Goal: Transaction & Acquisition: Subscribe to service/newsletter

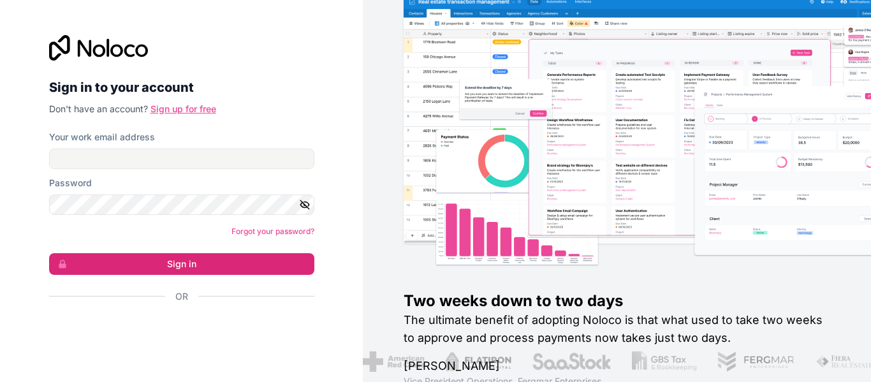
click at [191, 110] on link "Sign up for free" at bounding box center [183, 108] width 66 height 11
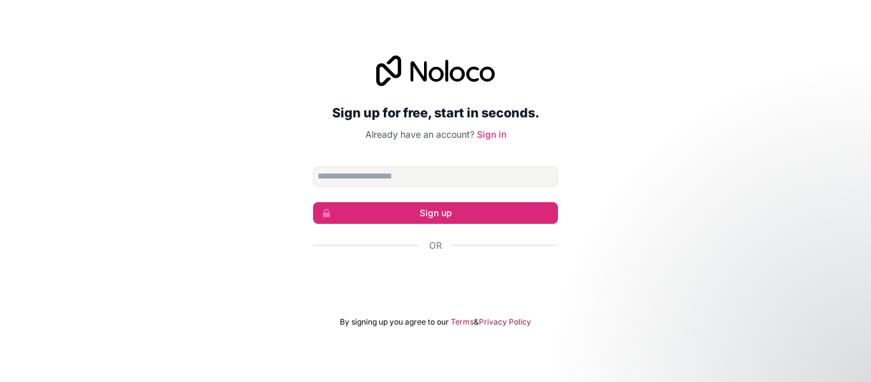
click at [356, 178] on input "Email address" at bounding box center [435, 176] width 245 height 20
click at [375, 172] on input "Email address" at bounding box center [435, 176] width 245 height 20
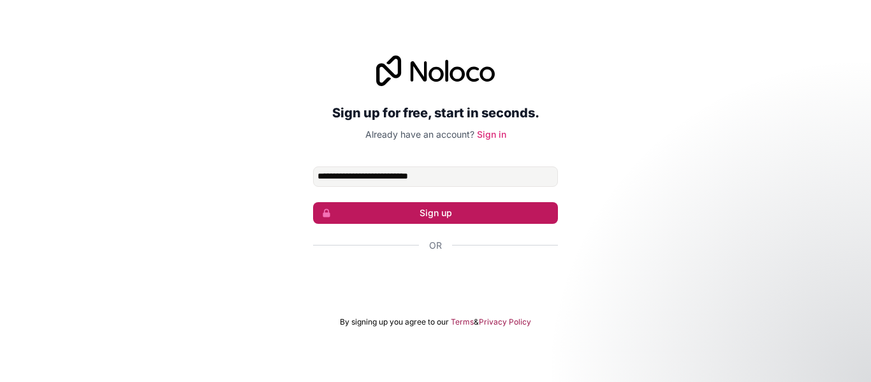
type input "**********"
click at [443, 213] on button "Sign up" at bounding box center [435, 213] width 245 height 22
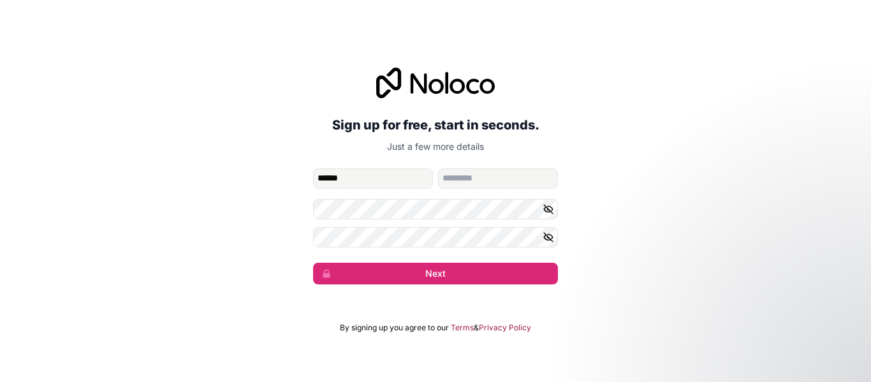
type input "******"
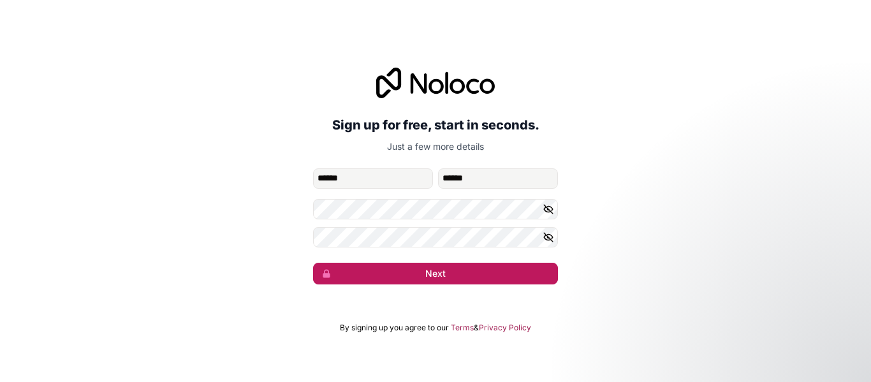
click at [447, 277] on button "Next" at bounding box center [435, 274] width 245 height 22
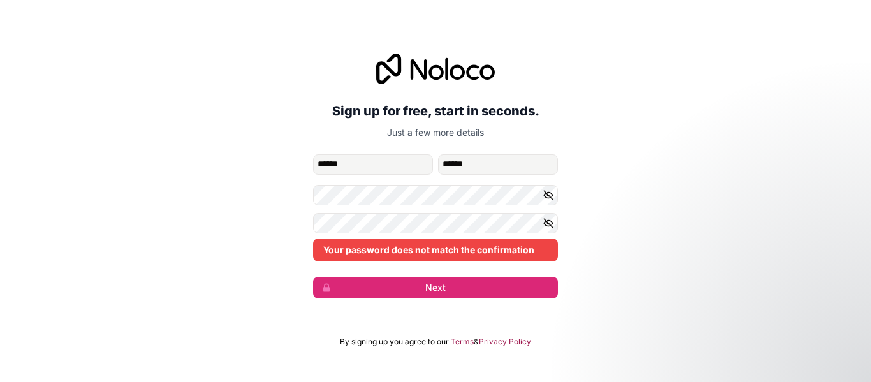
click at [549, 198] on icon "button" at bounding box center [548, 195] width 9 height 6
click at [546, 221] on icon "button" at bounding box center [548, 223] width 9 height 9
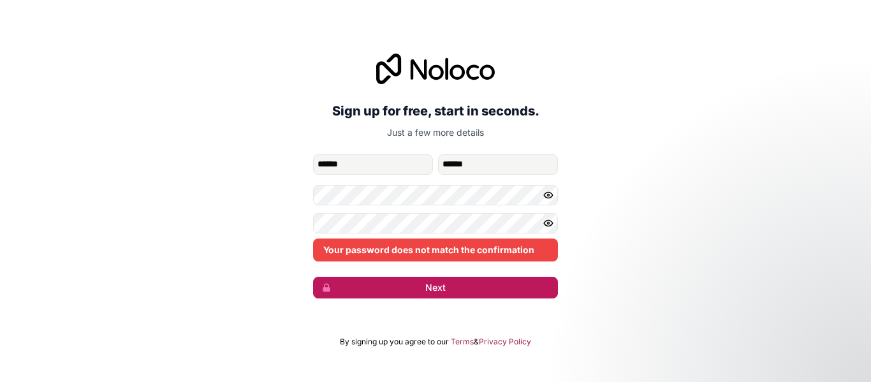
click at [436, 285] on button "Next" at bounding box center [435, 288] width 245 height 22
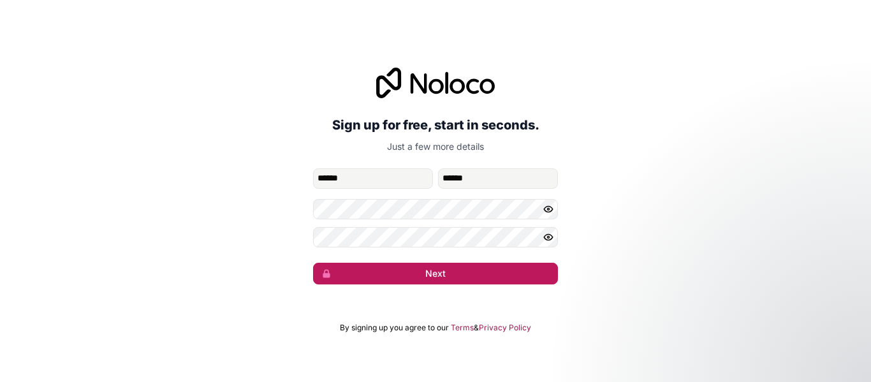
click at [443, 279] on button "Next" at bounding box center [435, 274] width 245 height 22
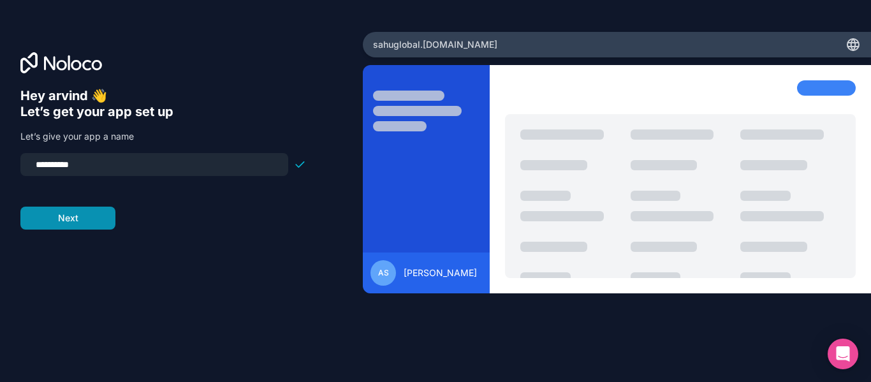
click at [83, 224] on button "Next" at bounding box center [67, 218] width 95 height 23
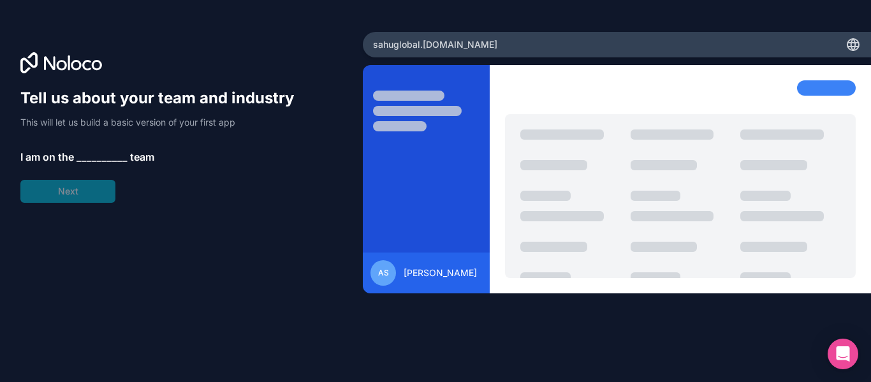
click at [103, 155] on span "__________" at bounding box center [102, 156] width 51 height 15
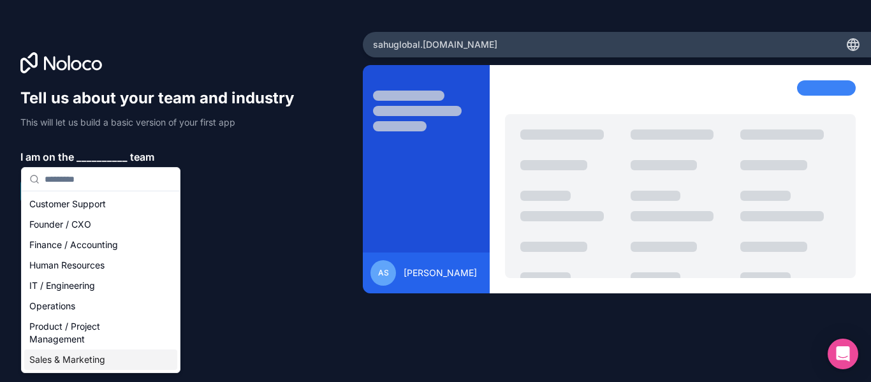
click at [74, 358] on div "Sales & Marketing" at bounding box center [100, 359] width 153 height 20
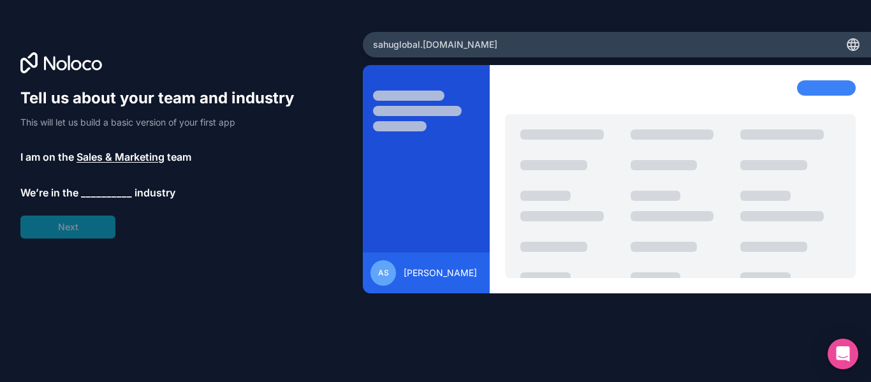
click at [110, 193] on span "__________" at bounding box center [106, 192] width 51 height 15
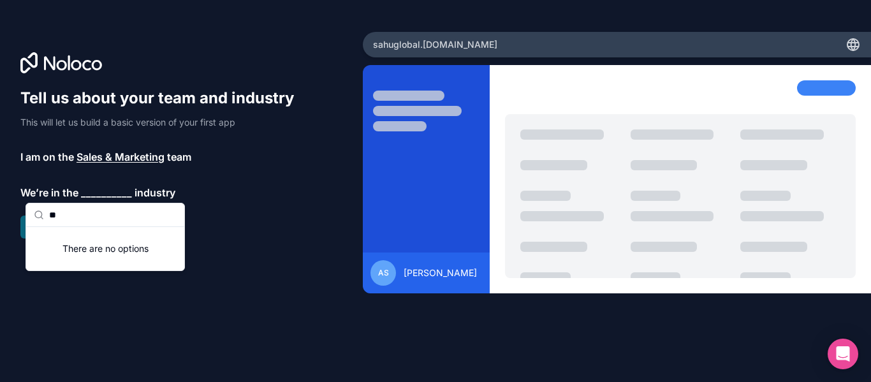
type input "*"
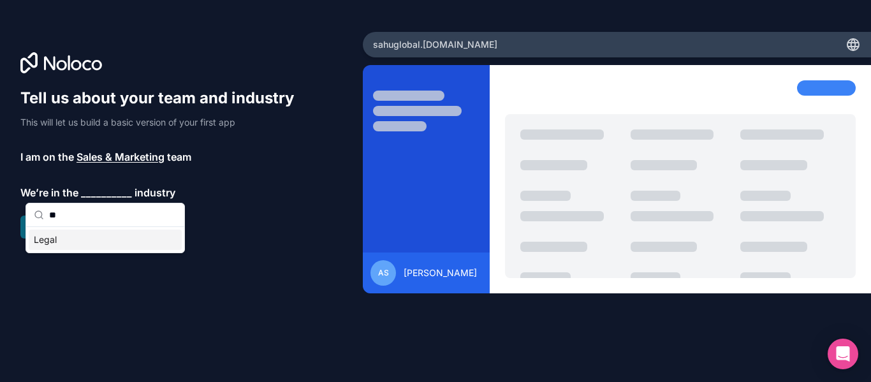
type input "*"
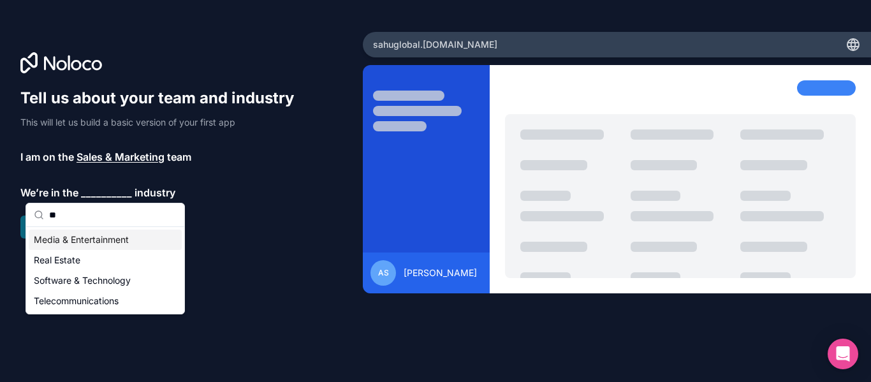
type input "*"
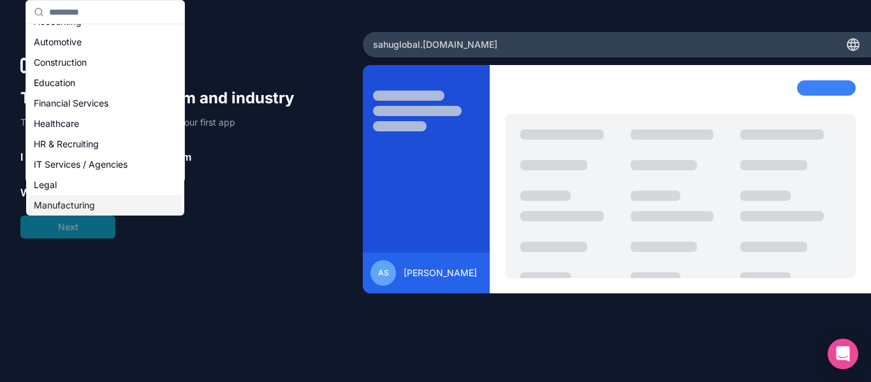
click at [63, 209] on div "Manufacturing" at bounding box center [105, 205] width 153 height 20
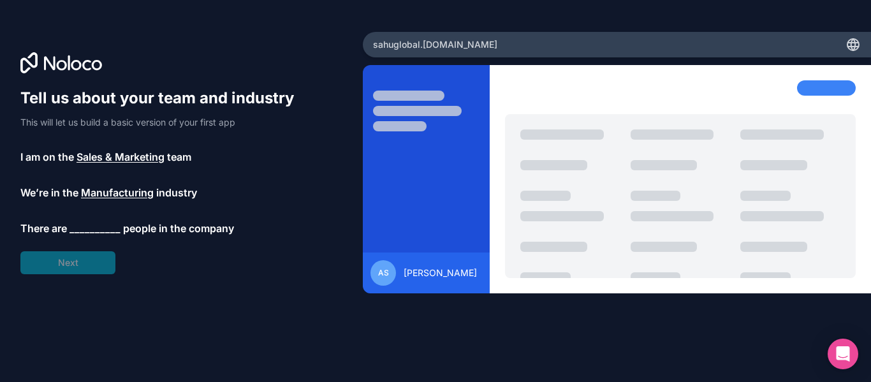
click at [94, 228] on span "__________" at bounding box center [95, 228] width 51 height 15
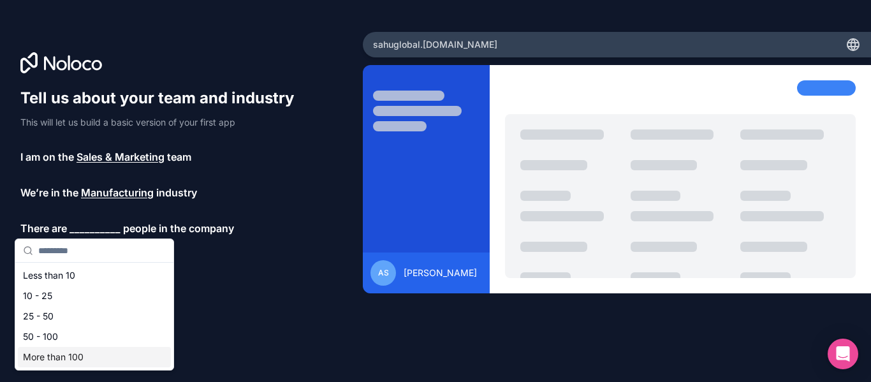
click at [78, 355] on div "More than 100" at bounding box center [94, 357] width 153 height 20
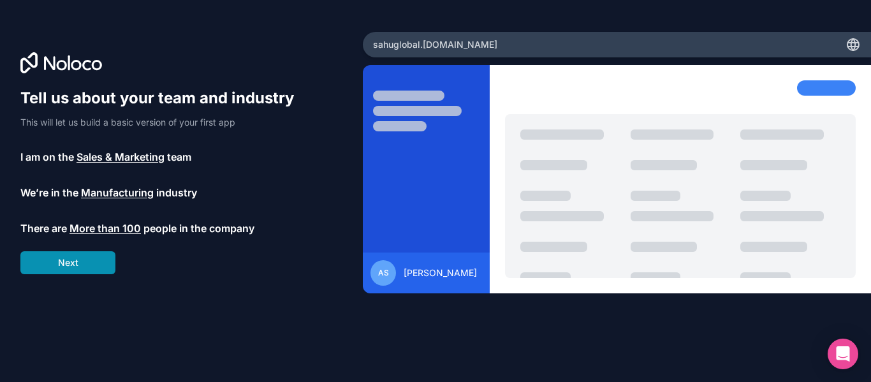
click at [91, 267] on button "Next" at bounding box center [67, 262] width 95 height 23
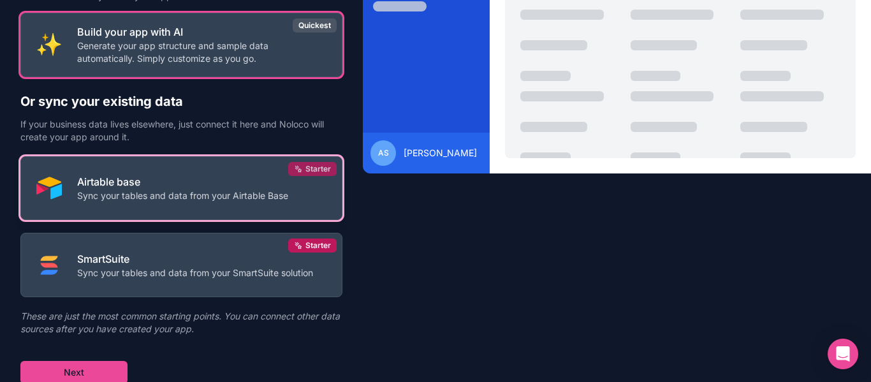
scroll to position [122, 0]
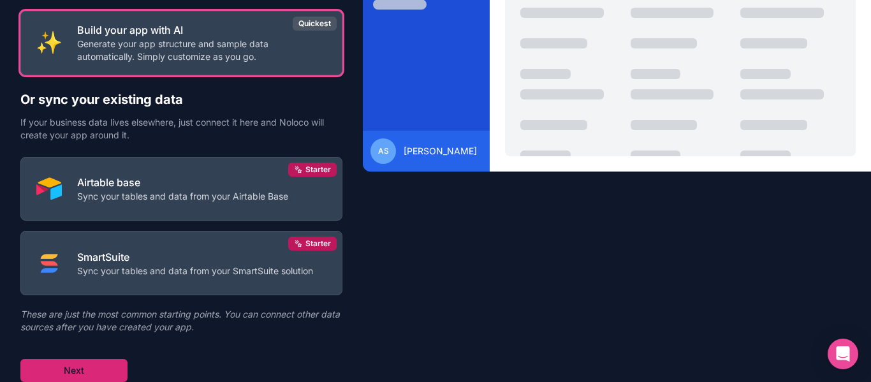
click at [88, 369] on button "Next" at bounding box center [73, 370] width 107 height 23
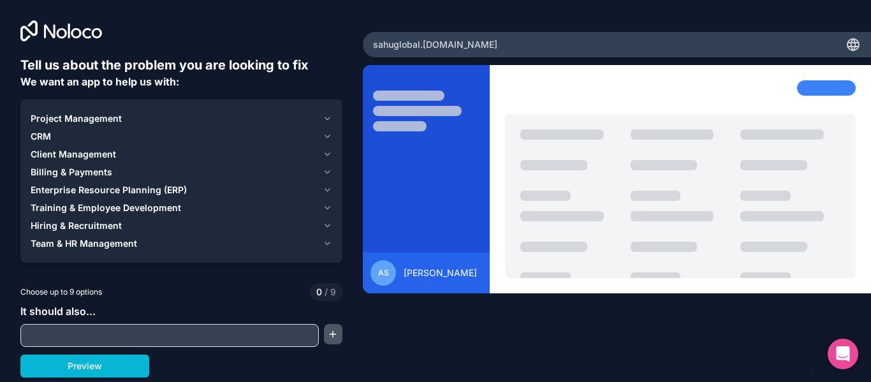
click at [332, 336] on button "button" at bounding box center [333, 334] width 19 height 20
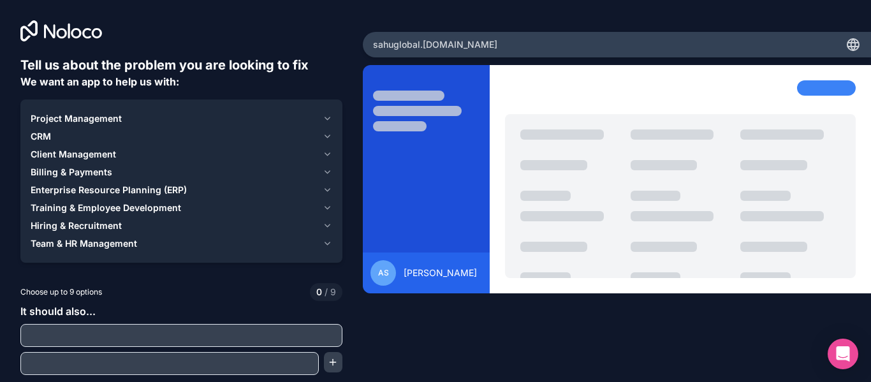
scroll to position [24, 0]
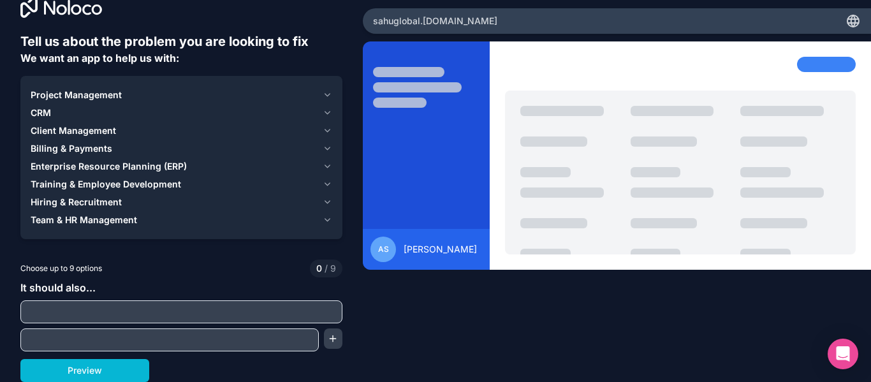
click at [149, 314] on input "text" at bounding box center [182, 312] width 316 height 18
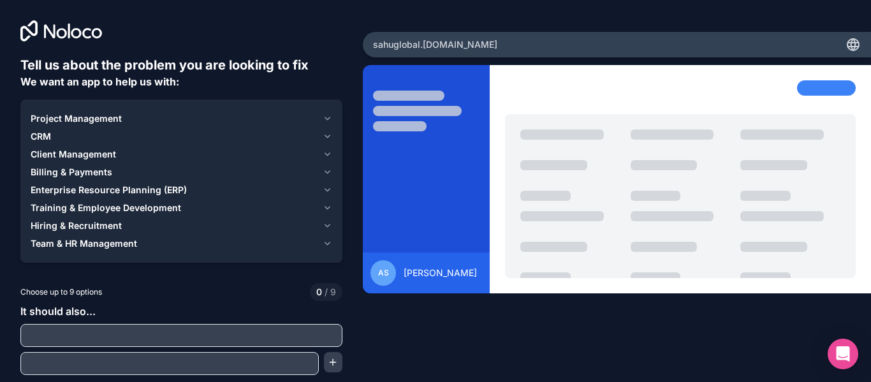
click at [325, 121] on icon "button" at bounding box center [328, 119] width 10 height 10
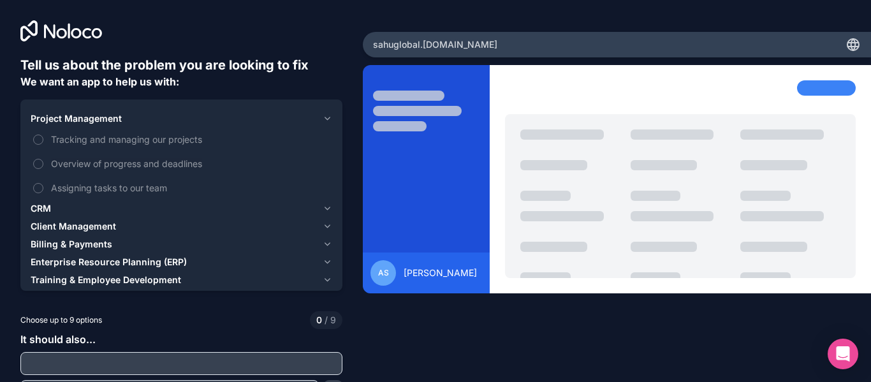
click at [325, 121] on icon "button" at bounding box center [328, 119] width 10 height 10
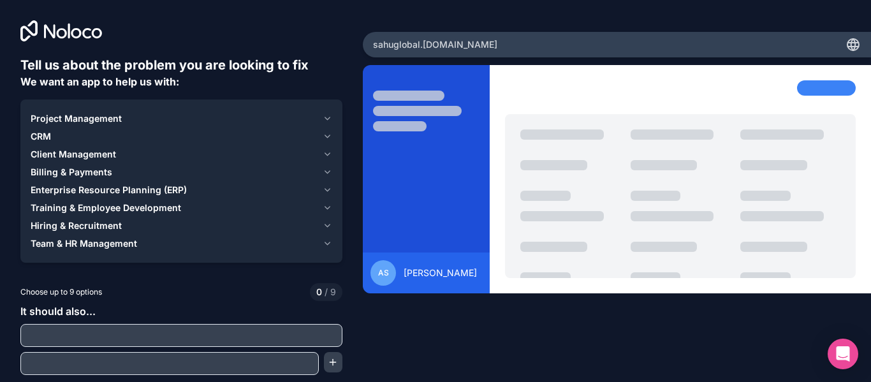
click at [419, 43] on span "sahuglobal .[DOMAIN_NAME]" at bounding box center [435, 44] width 124 height 13
drag, startPoint x: 473, startPoint y: 41, endPoint x: 409, endPoint y: 45, distance: 63.8
click at [409, 45] on div "sahuglobal .[DOMAIN_NAME]" at bounding box center [617, 45] width 508 height 26
click at [346, 125] on div "Tell us about the problem you are looking to fix We want an app to help us with…" at bounding box center [181, 159] width 363 height 318
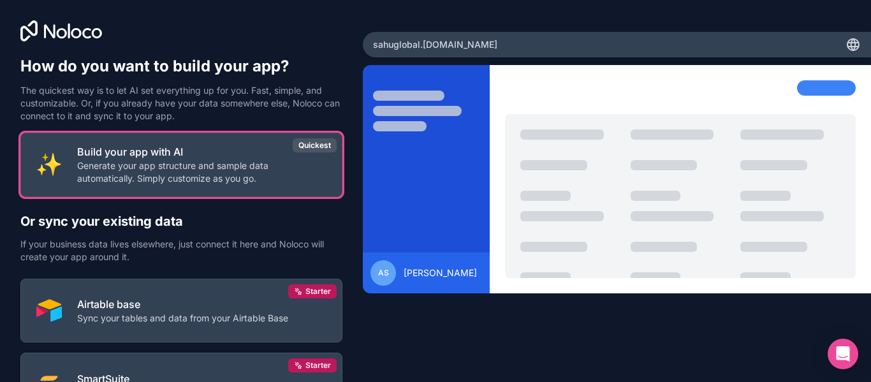
click at [816, 88] on div at bounding box center [826, 87] width 59 height 15
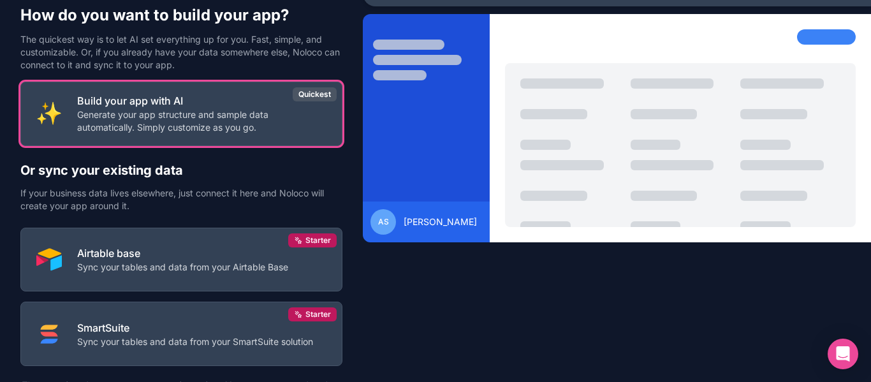
scroll to position [122, 0]
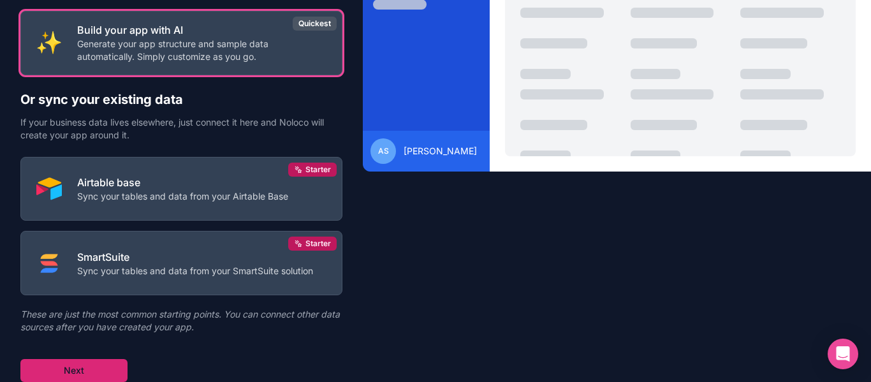
click at [80, 369] on button "Next" at bounding box center [73, 370] width 107 height 23
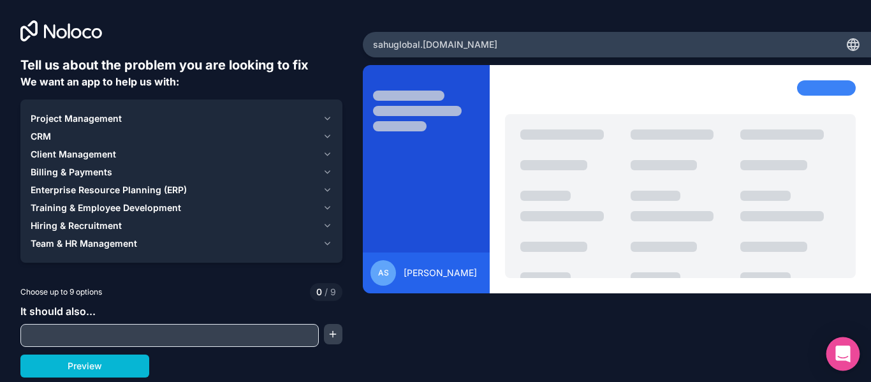
click at [844, 354] on icon "Open Intercom Messenger" at bounding box center [842, 354] width 15 height 17
